Goal: Find specific page/section: Find specific page/section

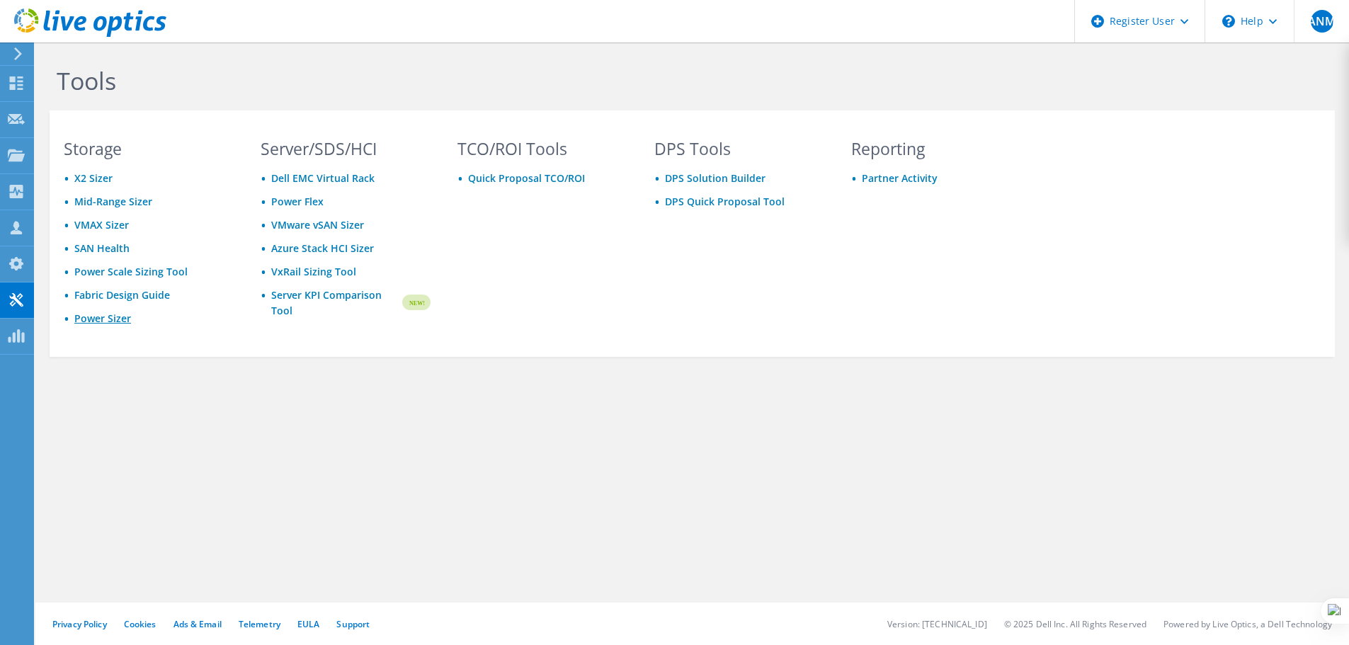
click at [118, 320] on link "Power Sizer" at bounding box center [102, 318] width 57 height 13
click at [96, 318] on link "Power Sizer" at bounding box center [102, 318] width 57 height 13
